Goal: Task Accomplishment & Management: Manage account settings

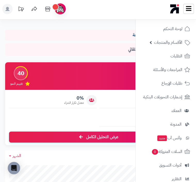
scroll to position [365, 0]
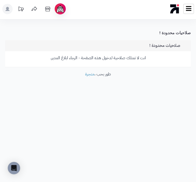
click at [132, 58] on p "انت لا تمتلك صلاحية لدخول هذه الصفحة - الرجاء ابلاغ المدير." at bounding box center [98, 58] width 178 height 6
click at [70, 63] on div "انت لا تمتلك صلاحية لدخول هذه الصفحة - الرجاء ابلاغ المدير." at bounding box center [97, 59] width 185 height 16
click at [90, 74] on link "متجرة" at bounding box center [89, 74] width 9 height 6
click at [185, 9] on link at bounding box center [188, 9] width 11 height 10
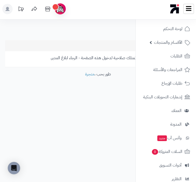
click at [47, 11] on icon at bounding box center [47, 9] width 10 height 10
click at [180, 27] on span "لوحة التحكم" at bounding box center [172, 28] width 19 height 7
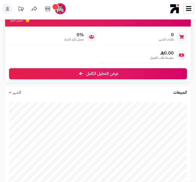
scroll to position [204, 0]
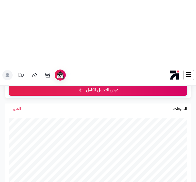
scroll to position [38, 0]
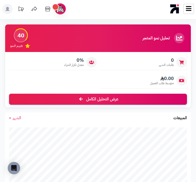
click at [184, 8] on link at bounding box center [188, 9] width 11 height 10
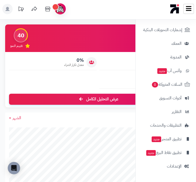
scroll to position [67, 0]
click at [183, 143] on link "تطبيق المتجر جديد" at bounding box center [165, 139] width 54 height 12
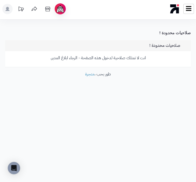
click at [136, 56] on p "انت لا تمتلك صلاحية لدخول هذه الصفحة - الرجاء ابلاغ المدير." at bounding box center [98, 58] width 178 height 6
click at [89, 73] on link "متجرة" at bounding box center [89, 74] width 9 height 6
click at [46, 9] on icon at bounding box center [47, 9] width 10 height 10
click at [186, 10] on icon at bounding box center [188, 8] width 5 height 5
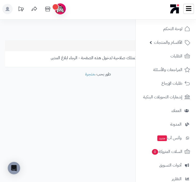
click at [117, 83] on footer "طور بحب ، متجرة" at bounding box center [98, 84] width 196 height 26
click at [180, 43] on span "الأقسام والمنتجات" at bounding box center [168, 42] width 28 height 7
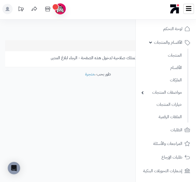
click at [180, 27] on span "لوحة التحكم" at bounding box center [172, 28] width 19 height 7
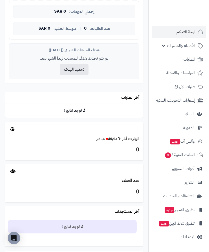
scroll to position [295, 0]
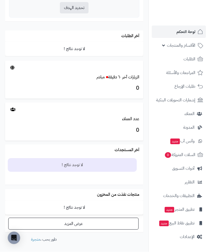
click at [119, 182] on link "عرض المزيد" at bounding box center [73, 224] width 130 height 12
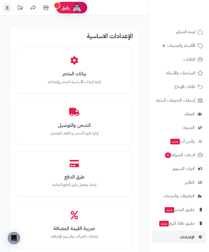
click at [112, 179] on div "طرق الدفع إعداد وتفعيل طرق الدفع المتاحة" at bounding box center [73, 173] width 109 height 39
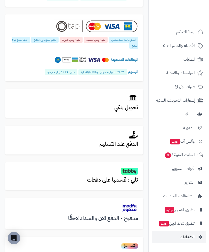
scroll to position [120, 0]
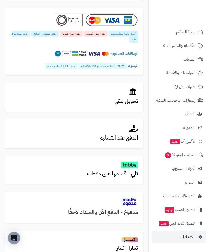
click at [126, 174] on h3 "تابي : قسمها على دفعات" at bounding box center [73, 173] width 127 height 6
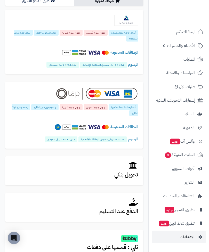
scroll to position [47, 0]
click at [128, 175] on h3 "تحويل بنكي" at bounding box center [73, 174] width 127 height 6
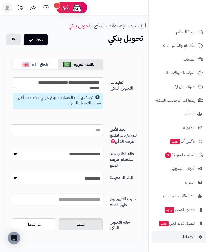
click at [78, 82] on textarea "**********" at bounding box center [58, 83] width 90 height 12
click at [134, 109] on div "الحد الأدنى للمشتريات لظهور طريقة الدفع" at bounding box center [74, 103] width 134 height 89
click at [94, 153] on select "**********" at bounding box center [57, 154] width 93 height 12
click at [94, 178] on select "**********" at bounding box center [57, 178] width 93 height 12
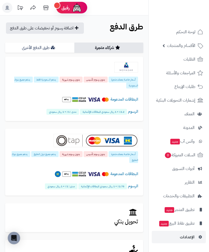
click at [127, 103] on h4 "البطاقات المدعومة" at bounding box center [73, 99] width 127 height 9
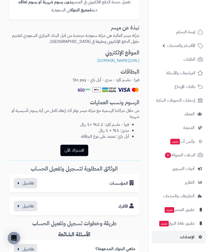
scroll to position [104, 0]
click at [82, 150] on button "الاشتراك الآن" at bounding box center [74, 149] width 28 height 11
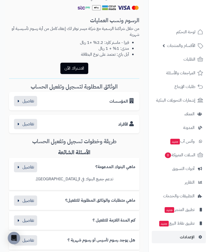
scroll to position [252, 0]
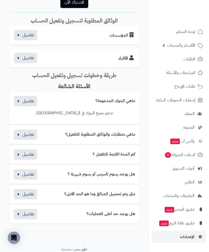
click at [126, 132] on h3 "ماهي متطلبات والوثائق المطلوبة للتفعيل؟" at bounding box center [100, 134] width 70 height 5
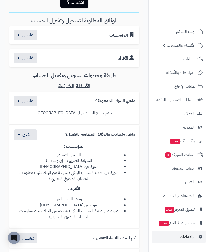
click at [36, 130] on button "button" at bounding box center [25, 134] width 23 height 10
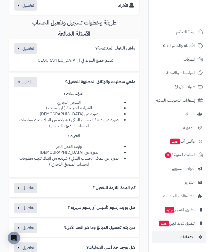
scroll to position [305, 0]
click at [29, 183] on button "button" at bounding box center [25, 188] width 23 height 10
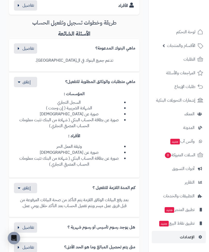
scroll to position [327, 0]
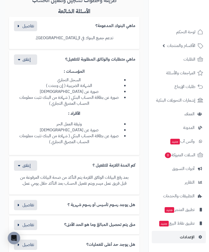
click at [36, 200] on button "button" at bounding box center [25, 205] width 23 height 10
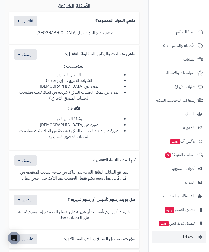
click at [40, 236] on div "متى يتم تحصيل المبالغ وما هو الحد الأدنى؟" at bounding box center [74, 238] width 122 height 10
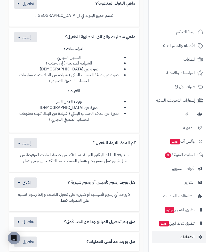
scroll to position [350, 0]
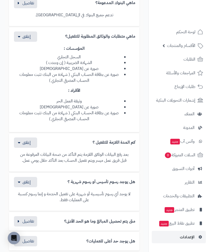
click at [31, 236] on button "button" at bounding box center [25, 241] width 23 height 10
click at [33, 216] on button "button" at bounding box center [25, 221] width 23 height 10
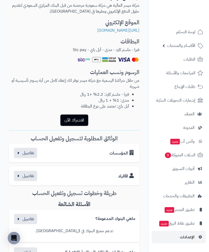
scroll to position [134, 0]
